Goal: Obtain resource: Obtain resource

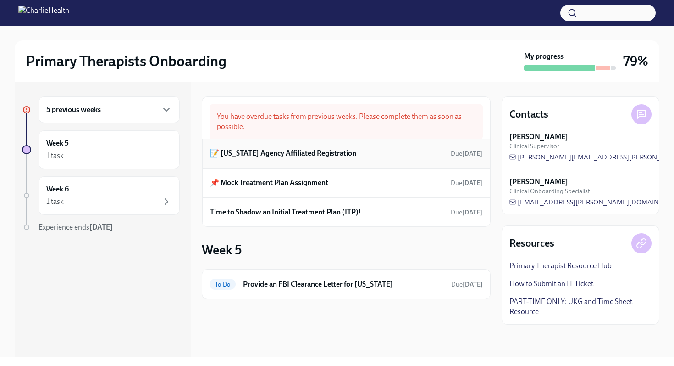
click at [336, 153] on h6 "📝 [US_STATE] Agency Affiliated Registration" at bounding box center [283, 153] width 146 height 10
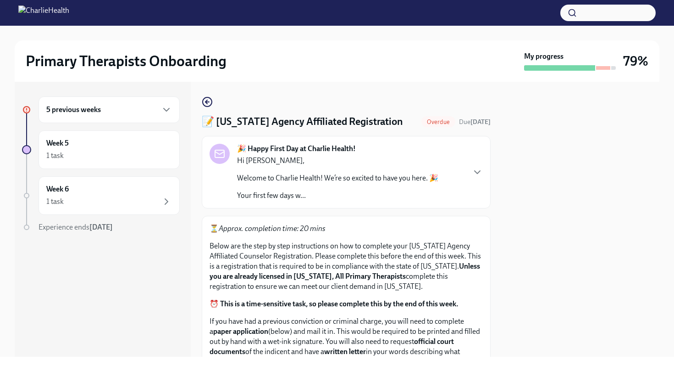
click at [494, 246] on div "5 previous weeks Week 5 1 task Week 6 1 task Experience ends [DATE] 📝 [US_STATE…" at bounding box center [337, 219] width 645 height 275
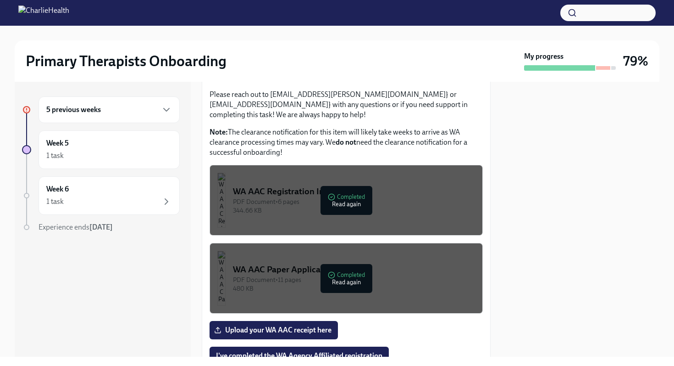
scroll to position [496, 0]
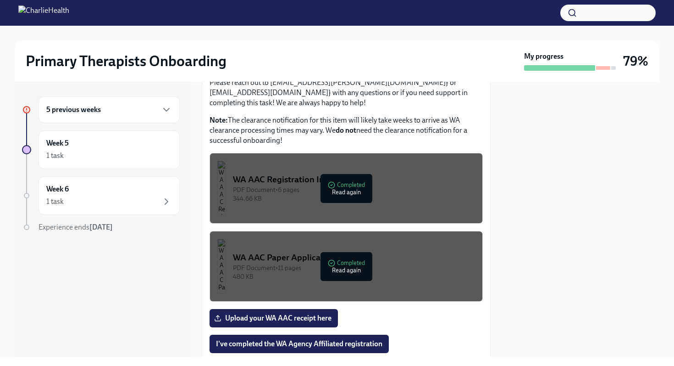
click at [387, 263] on div "PDF Document • 11 pages" at bounding box center [354, 267] width 242 height 9
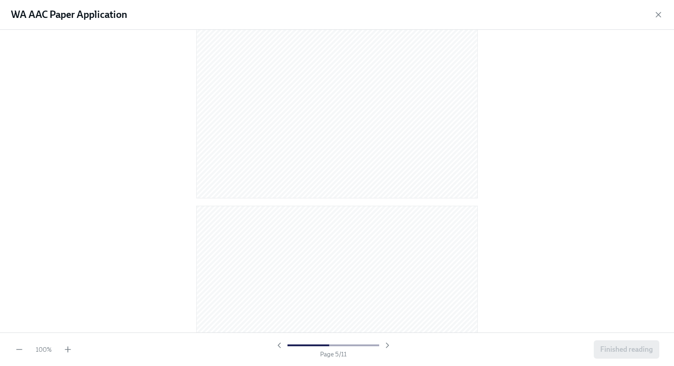
scroll to position [1707, 0]
click at [659, 16] on icon "button" at bounding box center [658, 14] width 9 height 9
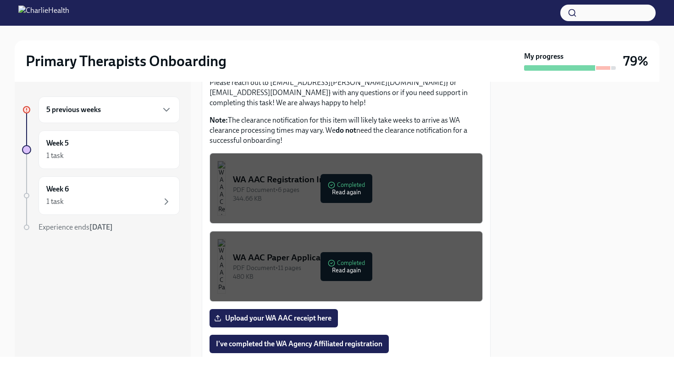
click at [545, 283] on div at bounding box center [581, 219] width 158 height 275
click at [542, 221] on div at bounding box center [581, 219] width 158 height 275
click at [489, 208] on div "⏳ Approx. completion time: 20 mins Below are the step by step instructions on h…" at bounding box center [346, 48] width 289 height 656
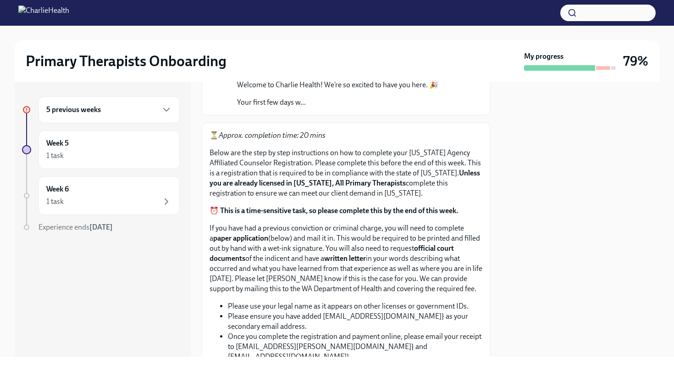
scroll to position [92, 0]
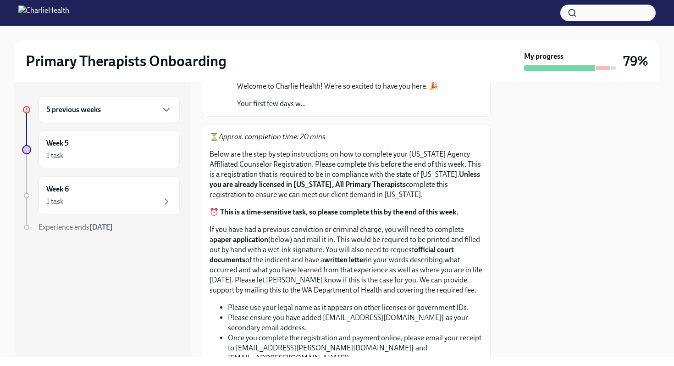
click at [570, 267] on div at bounding box center [581, 219] width 158 height 275
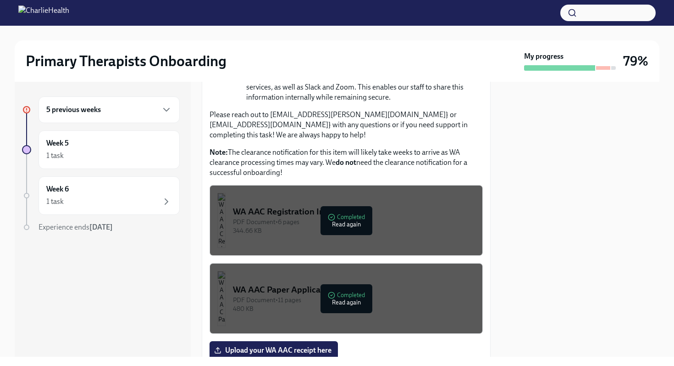
scroll to position [477, 0]
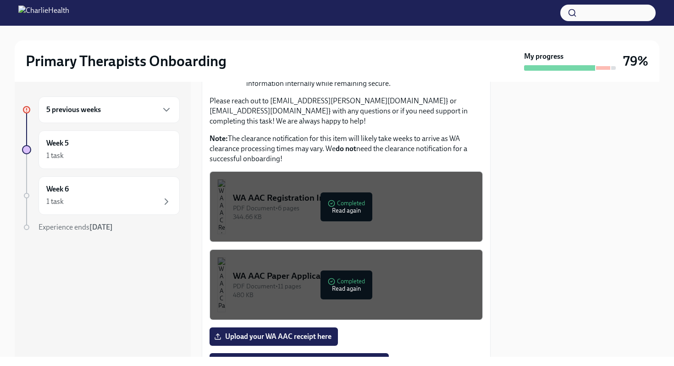
click at [399, 204] on div "PDF Document • 6 pages" at bounding box center [354, 208] width 242 height 9
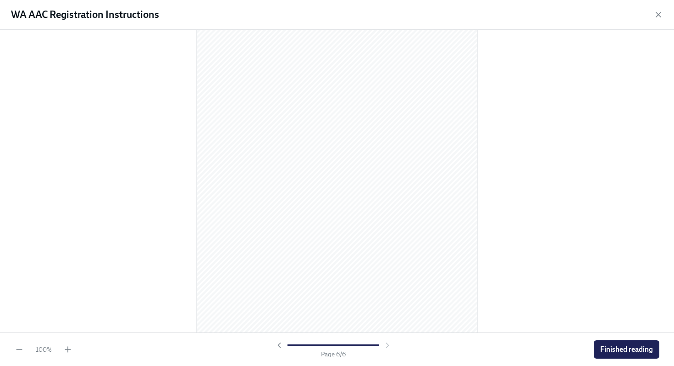
scroll to position [1935, 0]
click at [657, 15] on icon "button" at bounding box center [659, 14] width 5 height 5
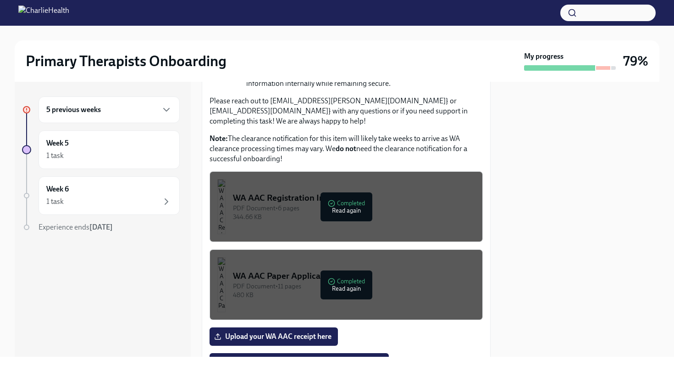
click at [411, 282] on div "PDF Document • 11 pages" at bounding box center [354, 286] width 242 height 9
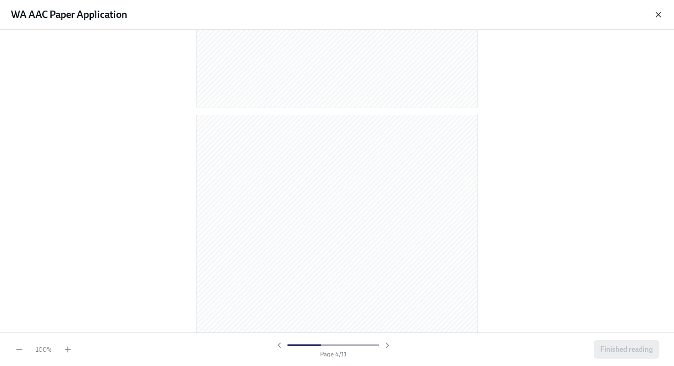
scroll to position [1046, 0]
click at [662, 14] on icon "button" at bounding box center [658, 14] width 9 height 9
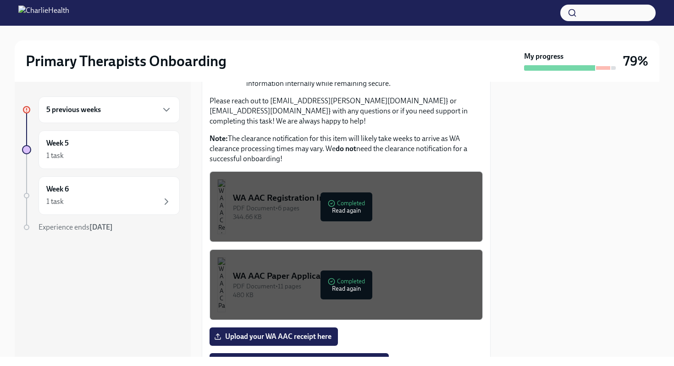
click at [482, 143] on p "Note: The clearance notification for this item will likely take weeks to arrive…" at bounding box center [346, 149] width 273 height 30
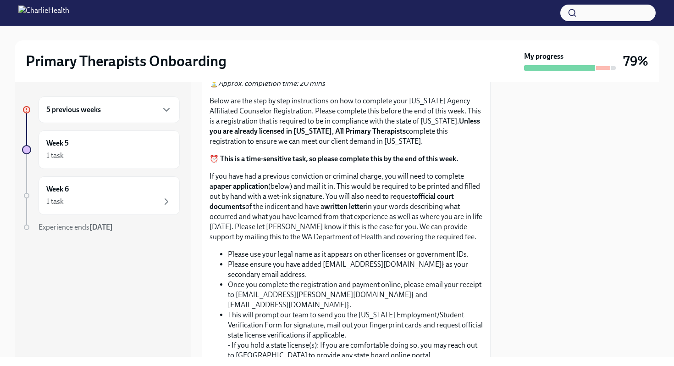
scroll to position [127, 0]
